Goal: Task Accomplishment & Management: Manage account settings

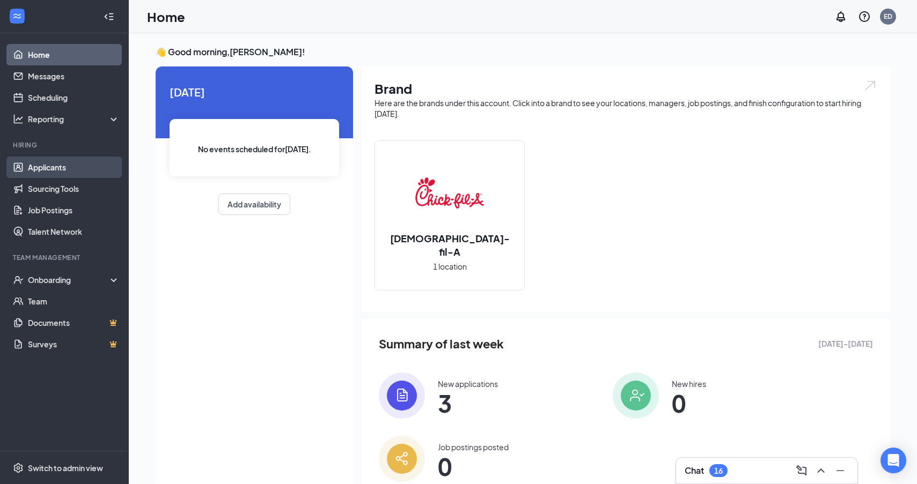
click at [73, 173] on link "Applicants" at bounding box center [74, 167] width 92 height 21
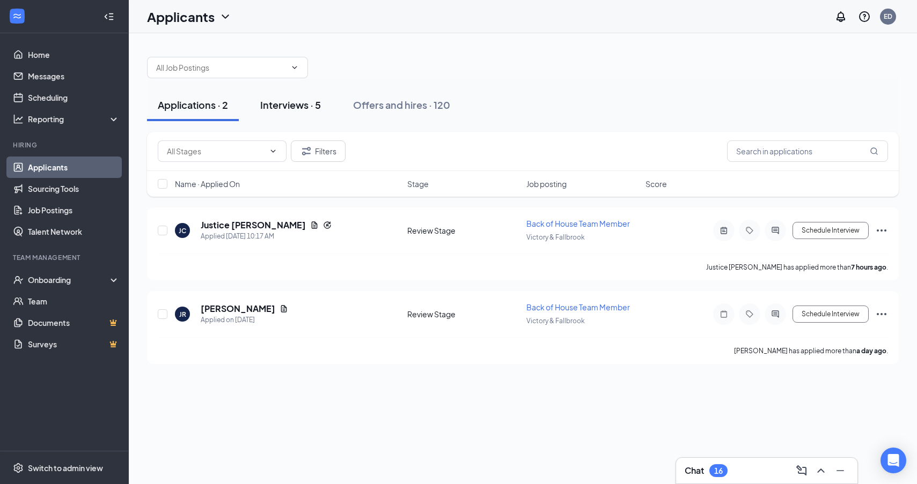
click at [278, 118] on button "Interviews · 5" at bounding box center [290, 105] width 82 height 32
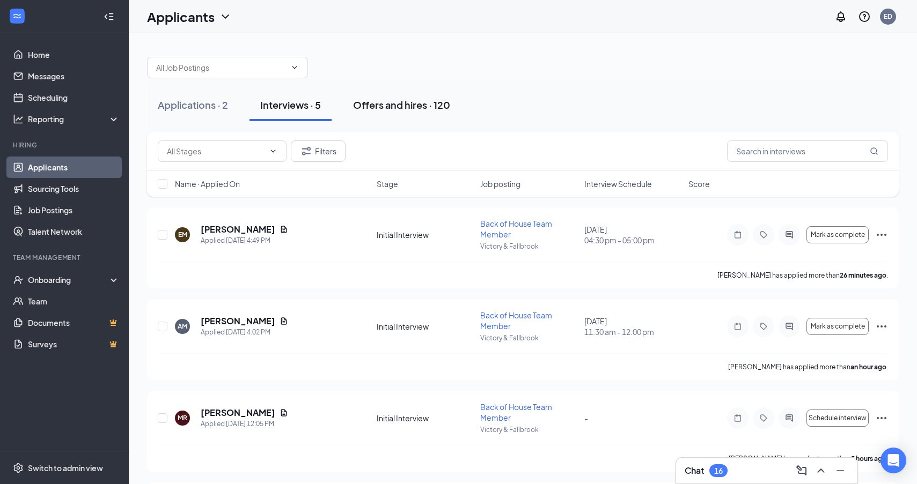
click at [412, 115] on button "Offers and hires · 120" at bounding box center [401, 105] width 119 height 32
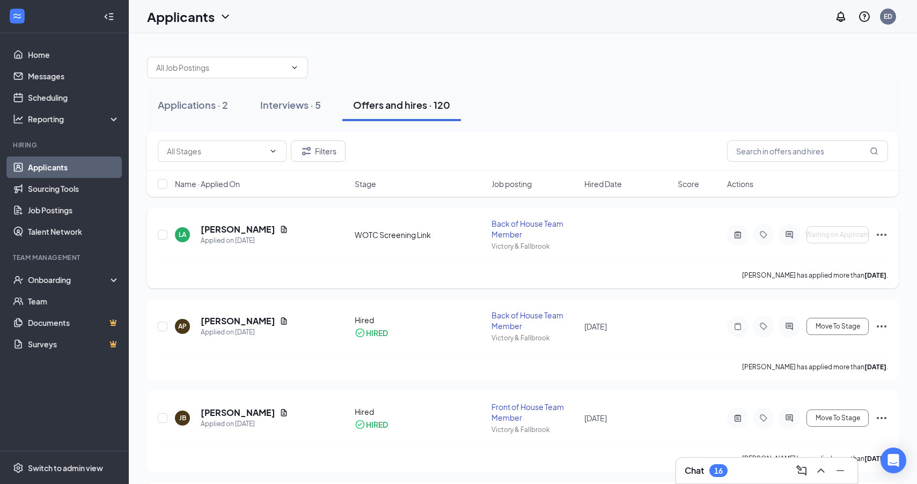
click at [885, 237] on icon "Ellipses" at bounding box center [881, 234] width 13 height 13
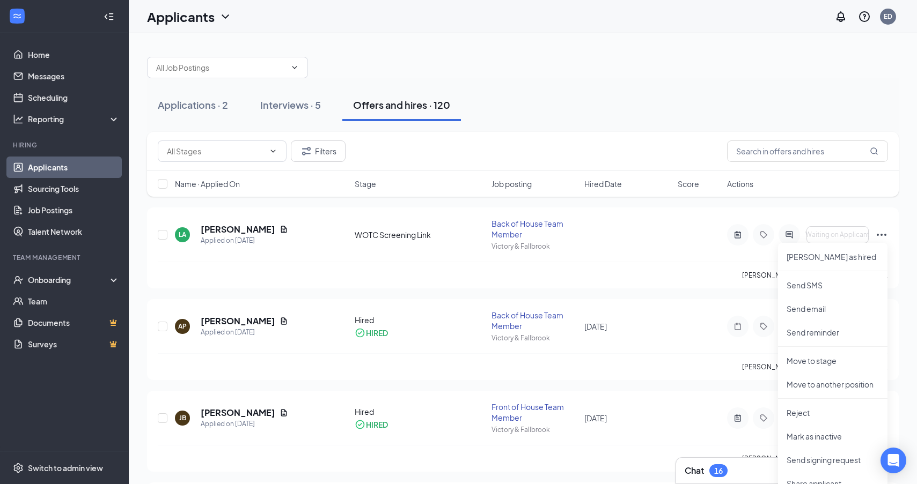
click at [605, 94] on div "Applications · 2 Interviews · 5 Offers and hires · 120" at bounding box center [522, 105] width 751 height 32
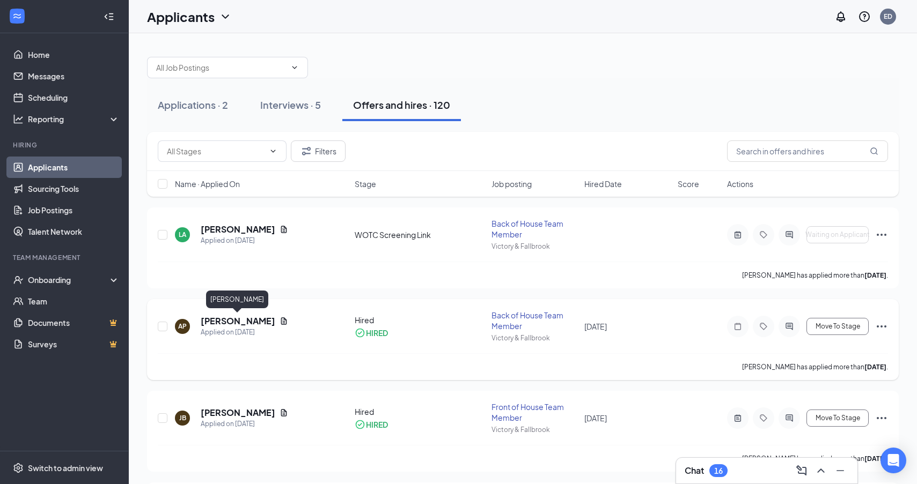
click at [239, 320] on h5 "[PERSON_NAME]" at bounding box center [238, 321] width 75 height 12
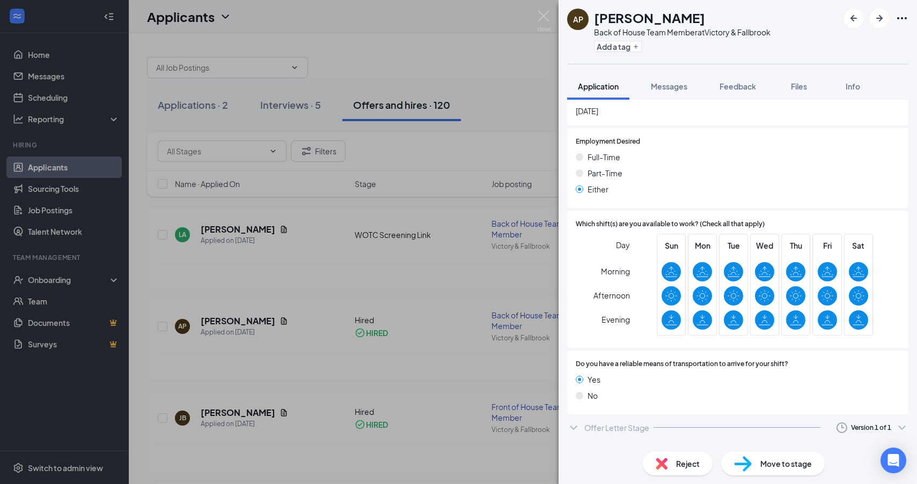
scroll to position [704, 0]
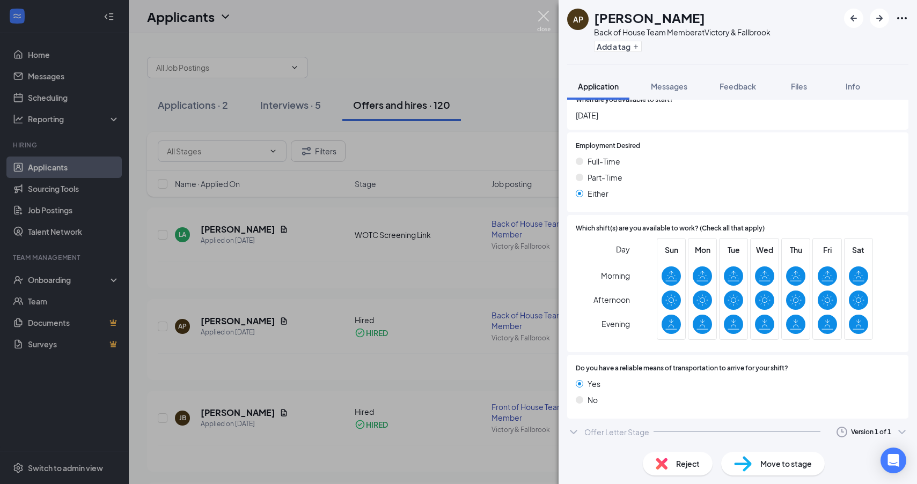
click at [540, 23] on img at bounding box center [543, 21] width 13 height 21
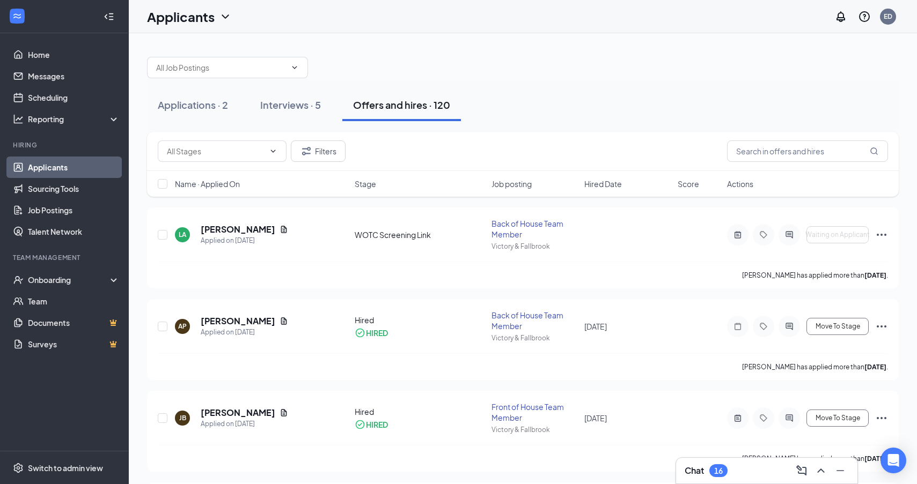
click at [262, 13] on div "Applicants ED" at bounding box center [523, 16] width 788 height 33
click at [213, 103] on div "Applications · 2" at bounding box center [193, 104] width 70 height 13
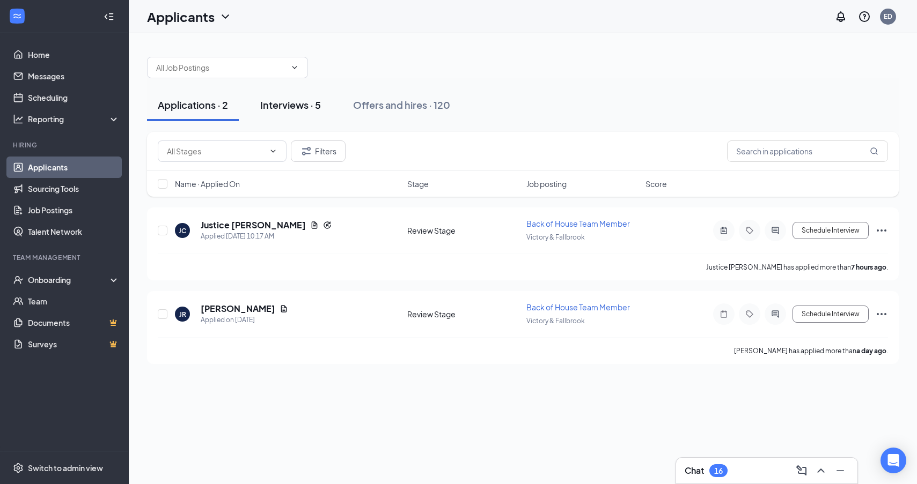
click at [287, 113] on button "Interviews · 5" at bounding box center [290, 105] width 82 height 32
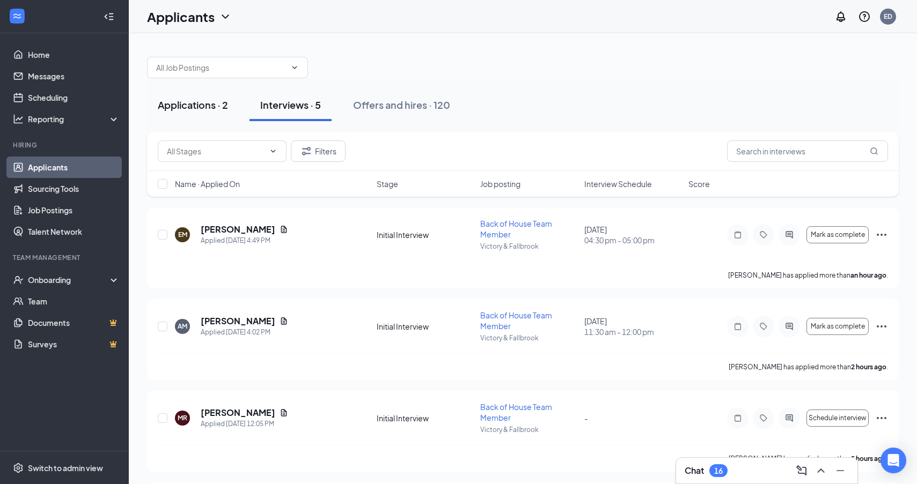
click at [204, 107] on div "Applications · 2" at bounding box center [193, 104] width 70 height 13
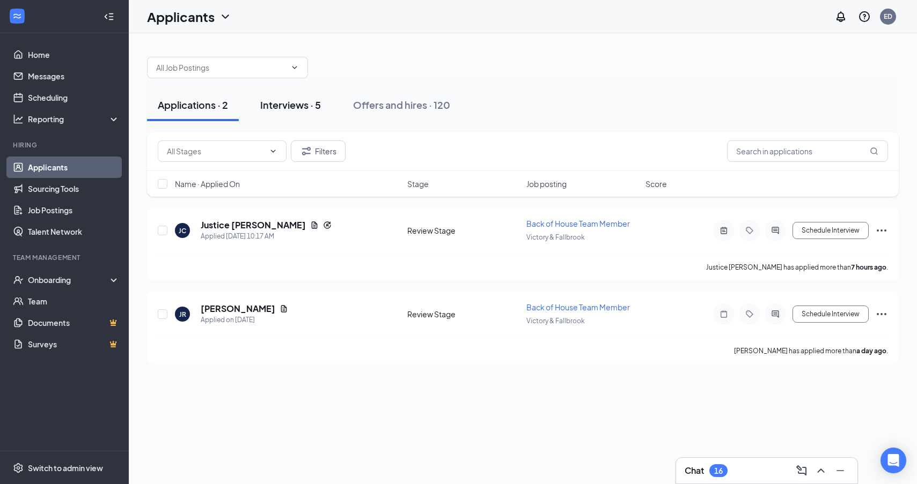
click at [300, 96] on button "Interviews · 5" at bounding box center [290, 105] width 82 height 32
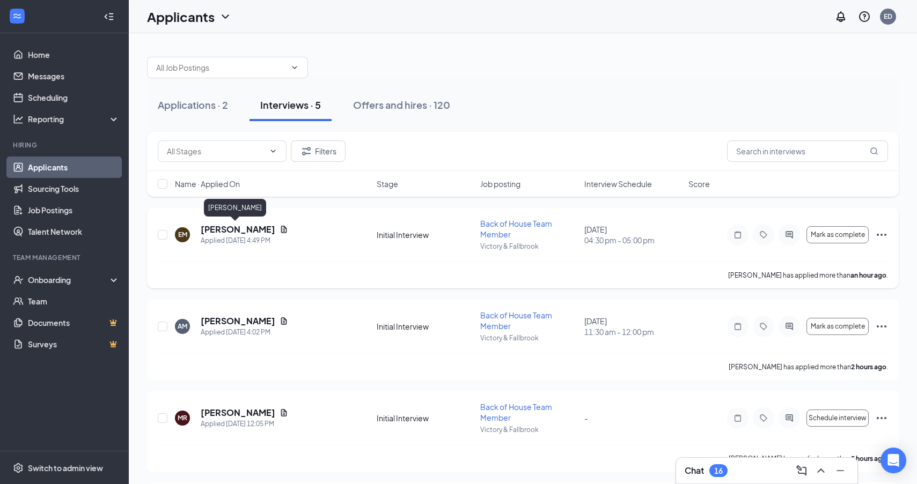
click at [229, 228] on h5 "[PERSON_NAME]" at bounding box center [238, 230] width 75 height 12
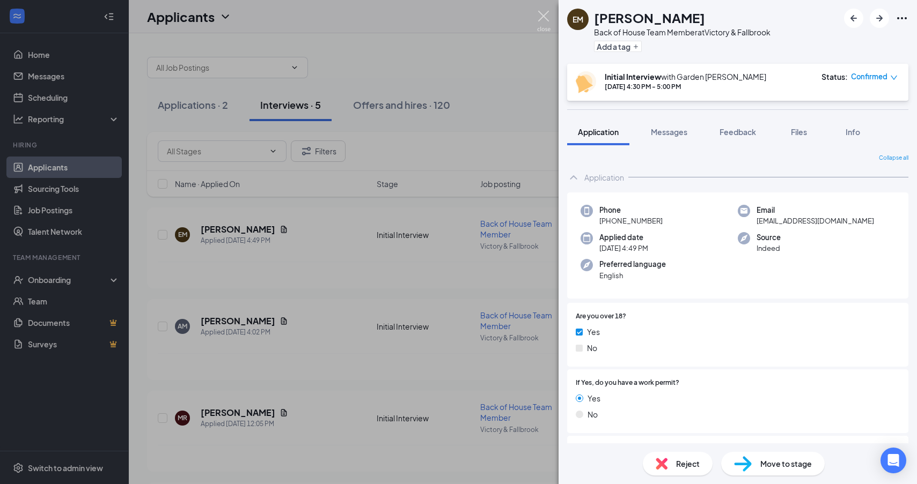
click at [545, 14] on img at bounding box center [543, 21] width 13 height 21
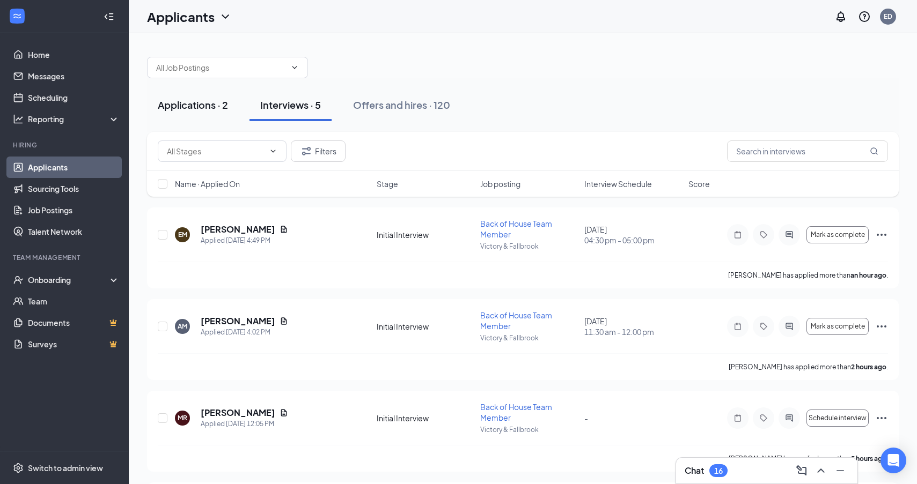
click at [195, 116] on button "Applications · 2" at bounding box center [193, 105] width 92 height 32
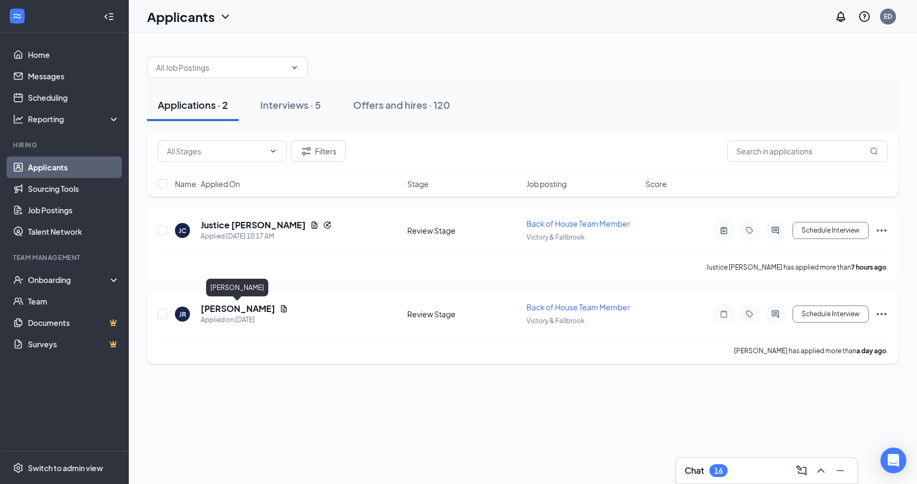
click at [250, 309] on h5 "[PERSON_NAME]" at bounding box center [238, 309] width 75 height 12
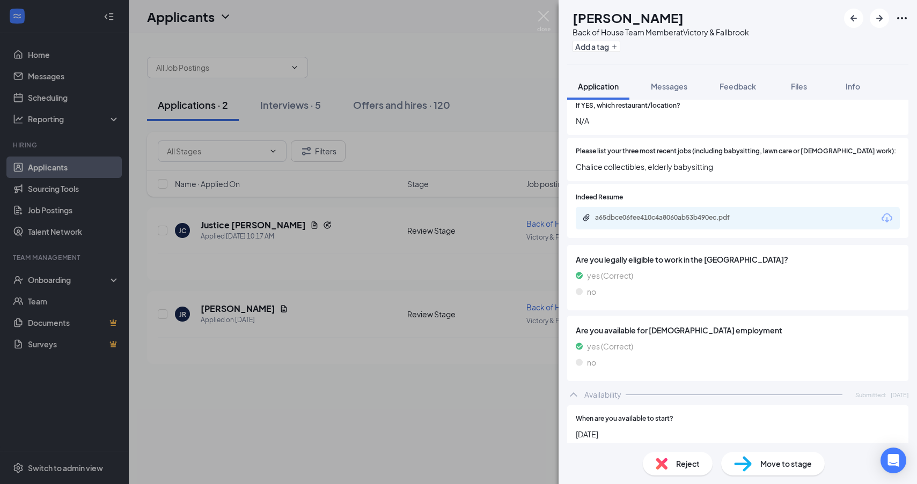
scroll to position [374, 0]
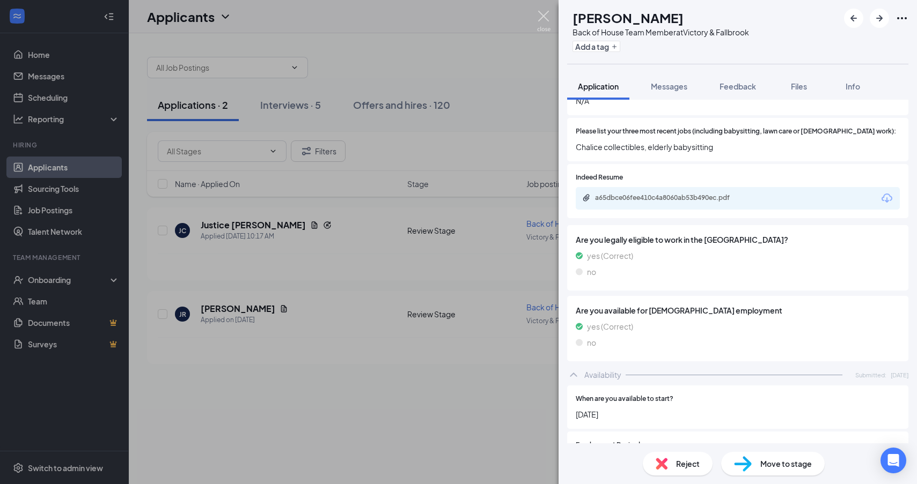
click at [543, 23] on img at bounding box center [543, 21] width 13 height 21
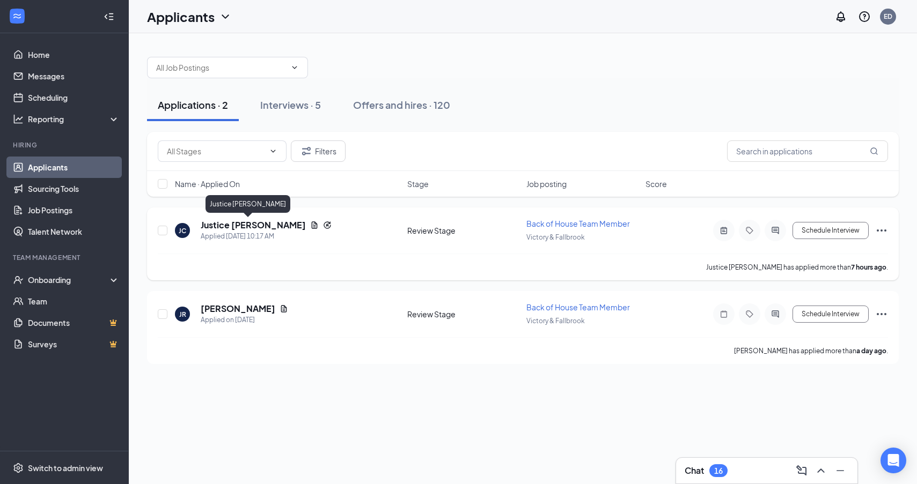
click at [242, 226] on h5 "Justice [PERSON_NAME]" at bounding box center [253, 225] width 105 height 12
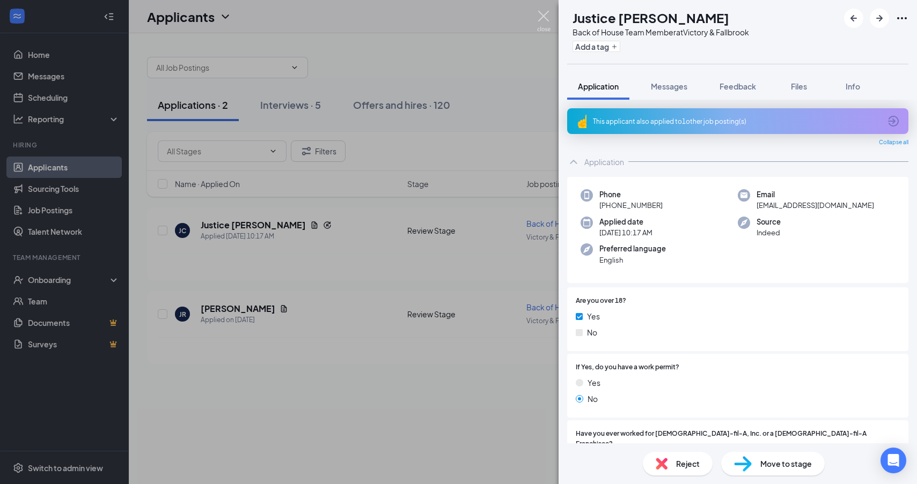
click at [542, 25] on img at bounding box center [543, 21] width 13 height 21
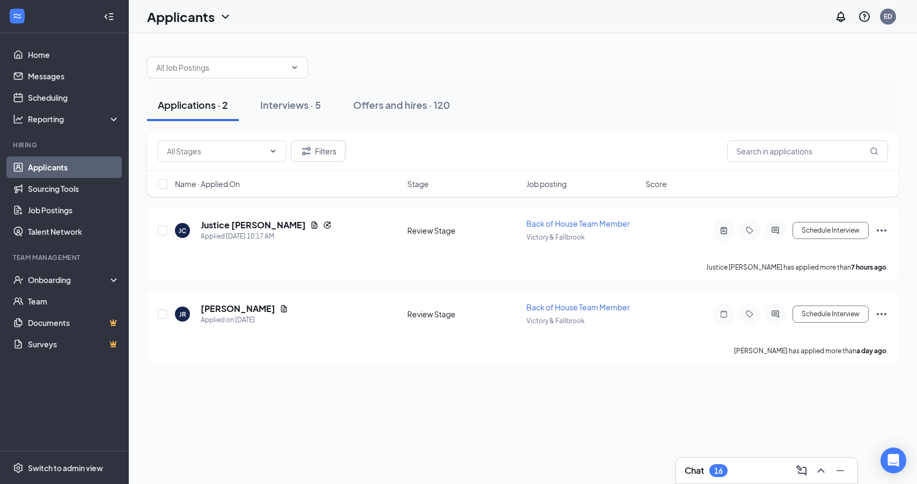
click at [385, 1] on div "Applicants ED" at bounding box center [523, 16] width 788 height 33
